Goal: Information Seeking & Learning: Learn about a topic

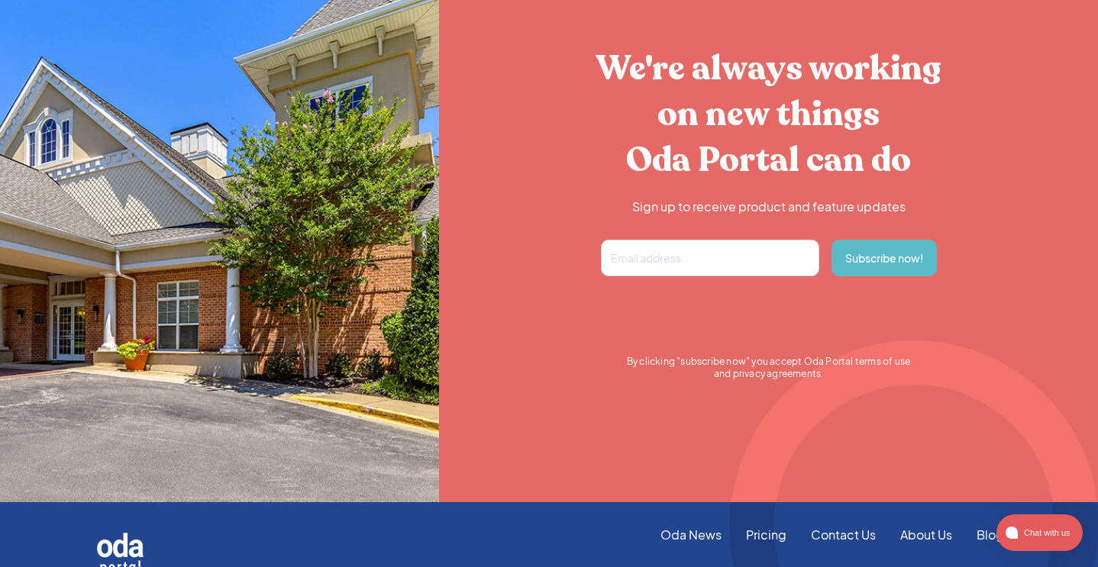
scroll to position [2876, 0]
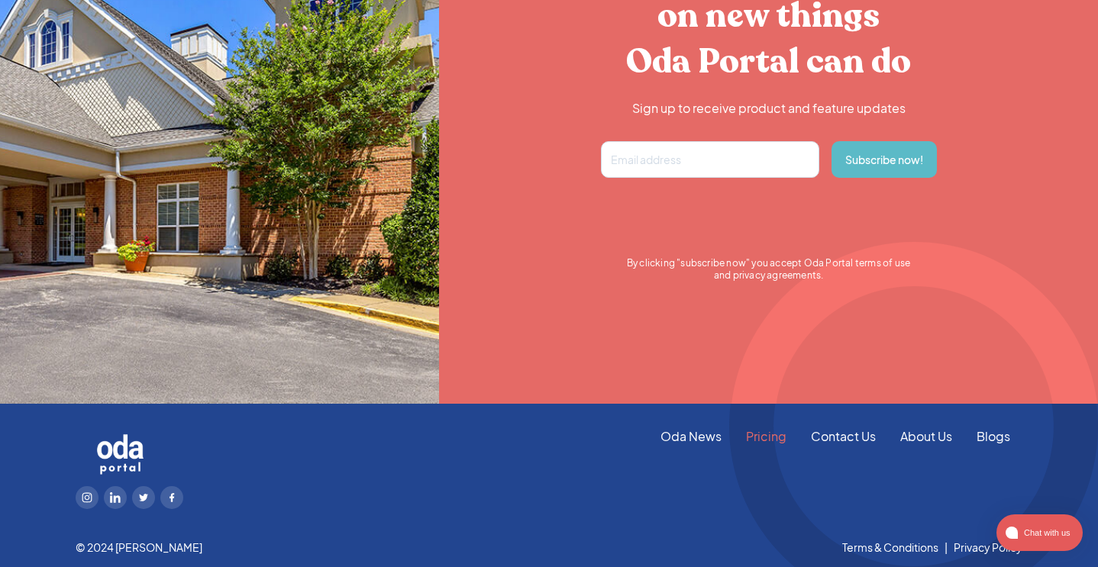
click at [777, 437] on link "Pricing" at bounding box center [766, 436] width 65 height 17
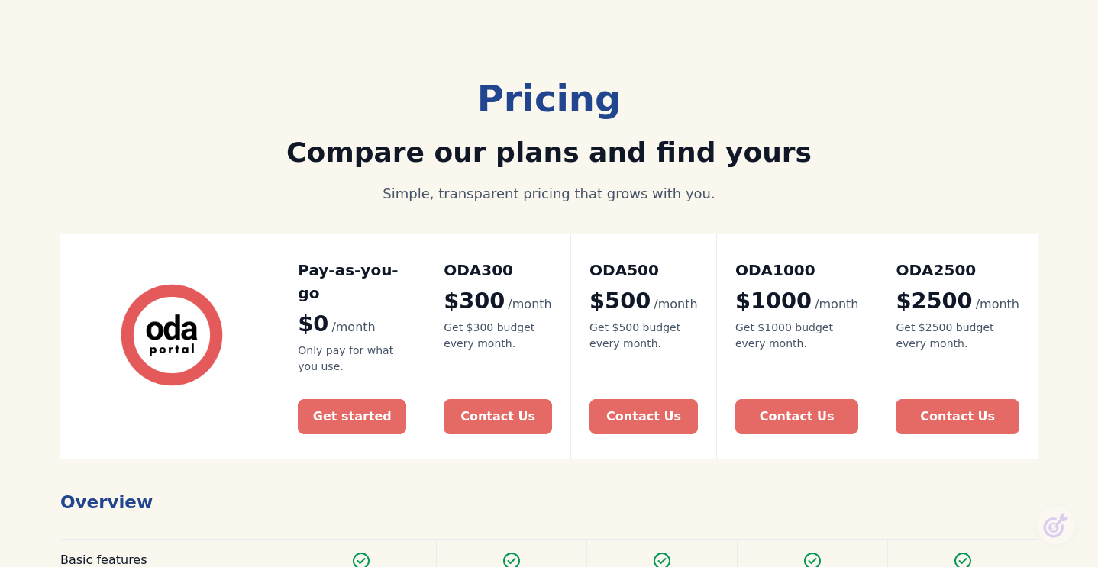
scroll to position [166, 0]
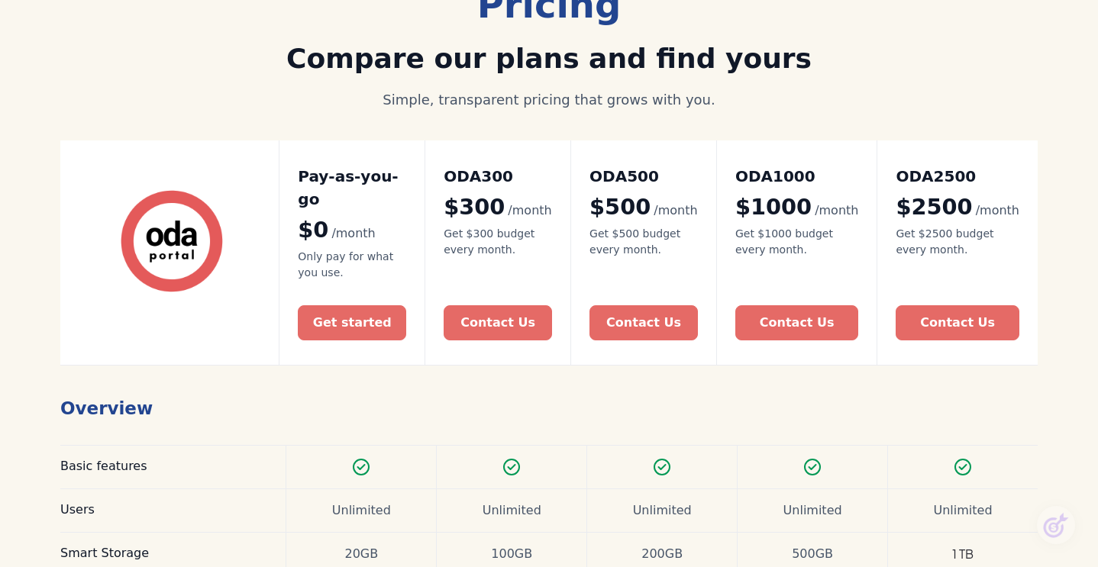
click at [27, 231] on div "Pricing Compare our plans and find yours Simple, transparent pricing that grows…" at bounding box center [549, 432] width 1098 height 1081
click at [28, 226] on div "Pricing Compare our plans and find yours Simple, transparent pricing that grows…" at bounding box center [549, 432] width 1098 height 1081
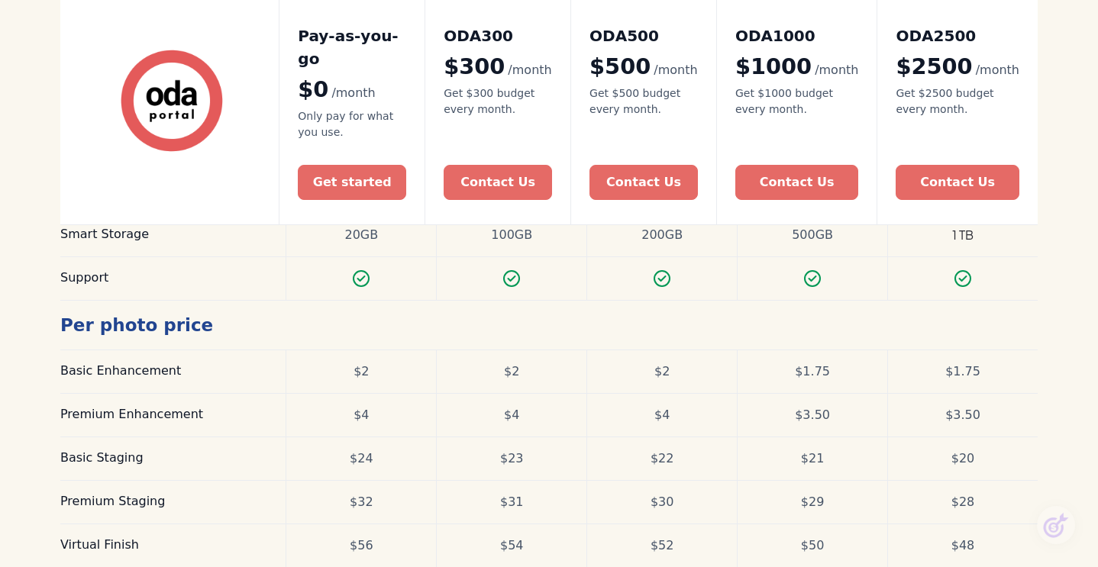
scroll to position [491, 0]
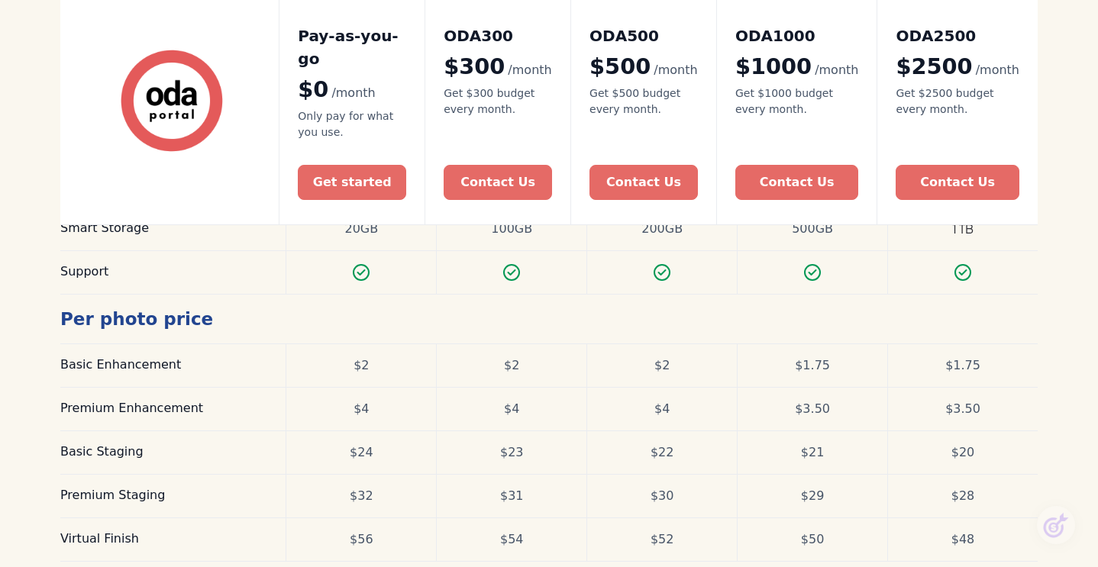
click at [28, 226] on div "Pricing Compare our plans and find yours Simple, transparent pricing that grows…" at bounding box center [549, 106] width 1098 height 1081
click at [26, 246] on div "Pricing Compare our plans and find yours Simple, transparent pricing that grows…" at bounding box center [549, 106] width 1098 height 1081
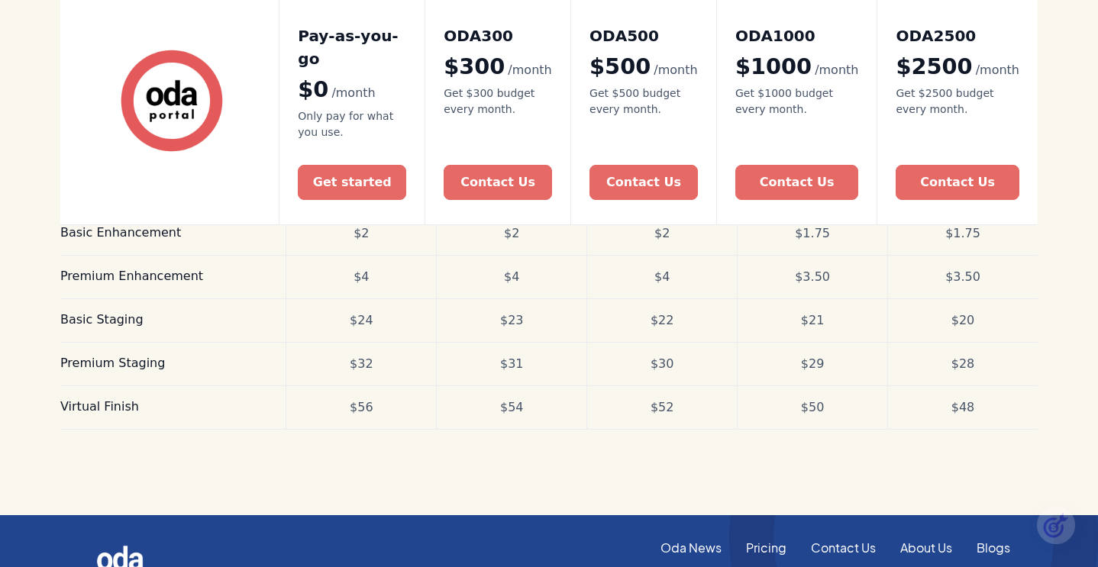
scroll to position [712, 0]
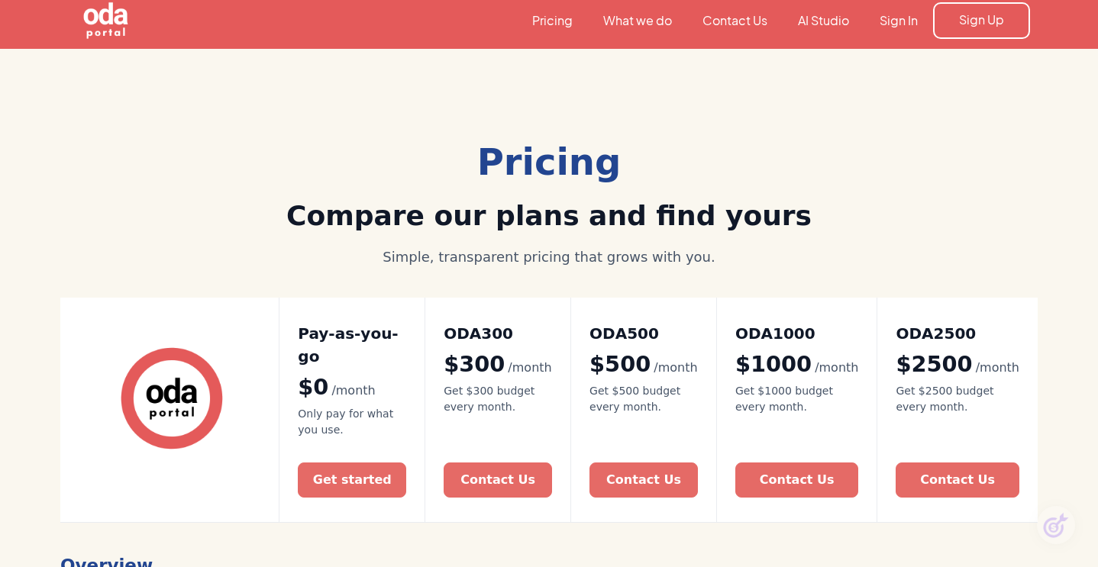
scroll to position [0, 0]
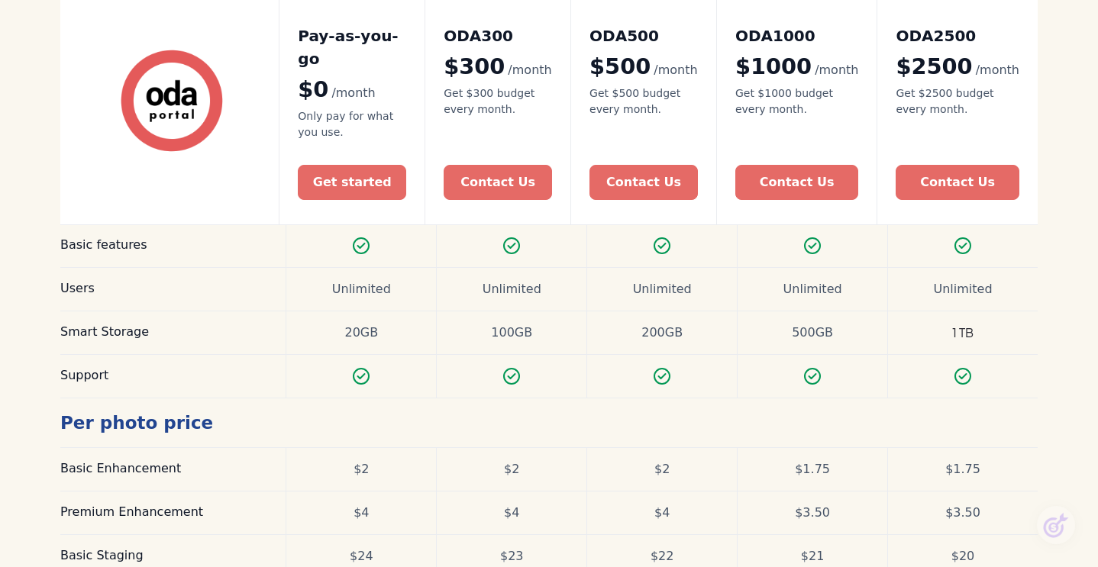
scroll to position [586, 0]
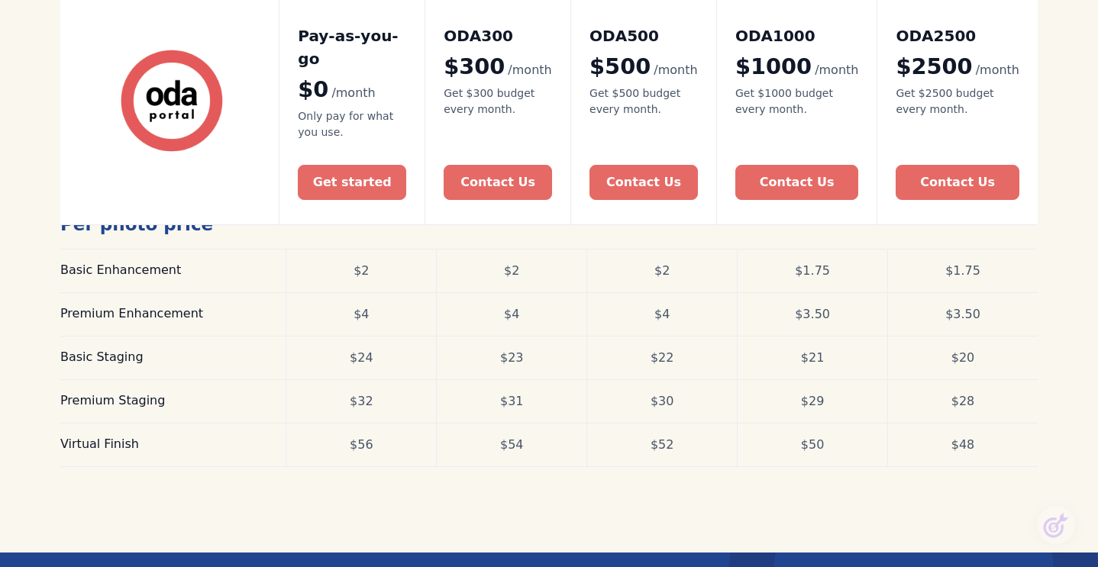
click at [37, 90] on div "Pricing Compare our plans and find yours Simple, transparent pricing that grows…" at bounding box center [549, 12] width 1098 height 1081
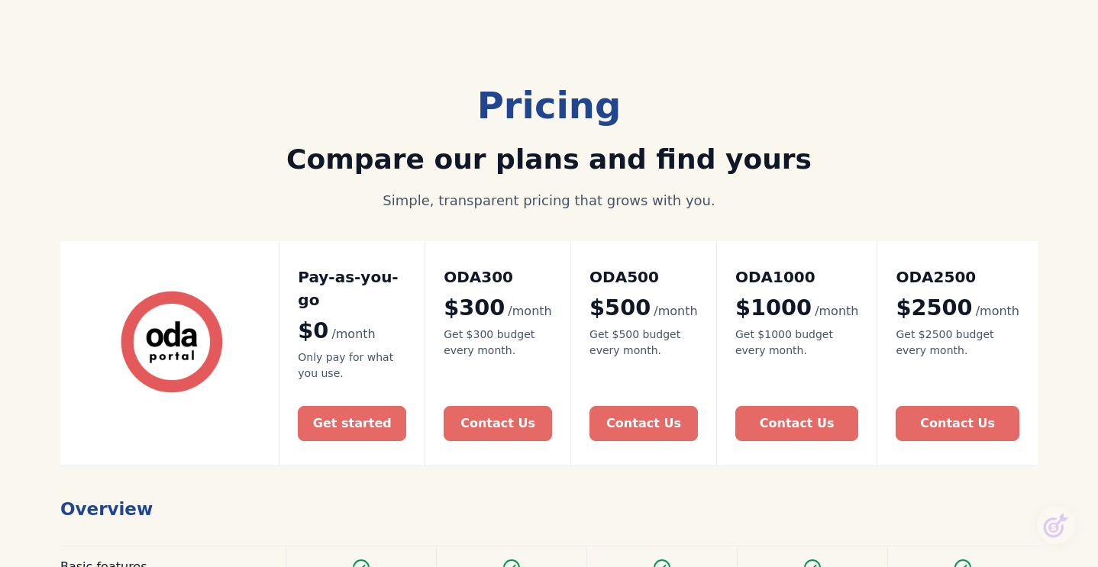
scroll to position [0, 0]
